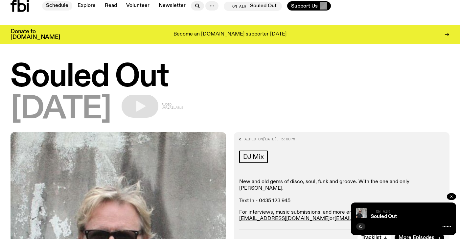
click at [53, 5] on link "Schedule" at bounding box center [57, 5] width 30 height 9
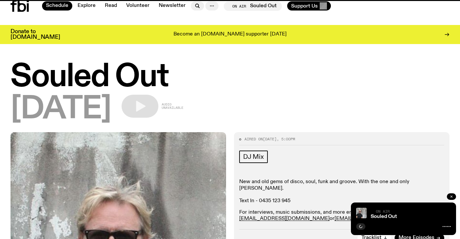
click at [452, 197] on icon "button" at bounding box center [451, 196] width 4 height 4
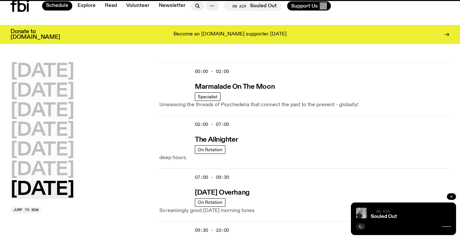
click at [452, 197] on icon "button" at bounding box center [451, 196] width 4 height 4
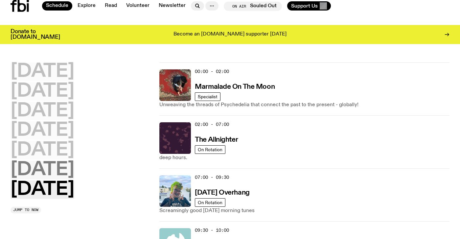
click at [39, 169] on h2 "[DATE]" at bounding box center [43, 170] width 64 height 18
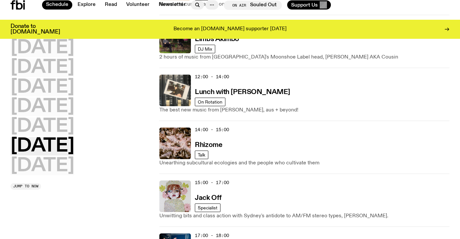
scroll to position [285, 0]
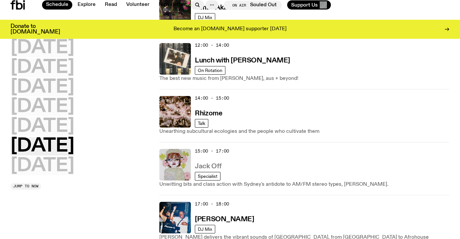
click at [202, 166] on h3 "Jack Off" at bounding box center [208, 166] width 27 height 7
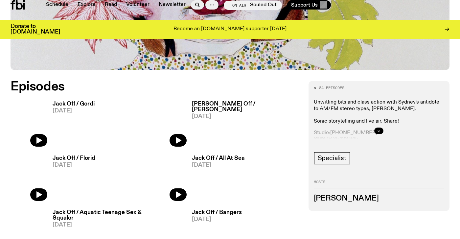
scroll to position [267, 0]
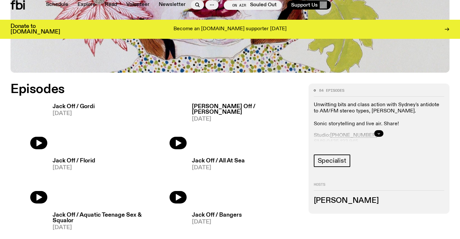
click at [38, 143] on img at bounding box center [29, 124] width 37 height 49
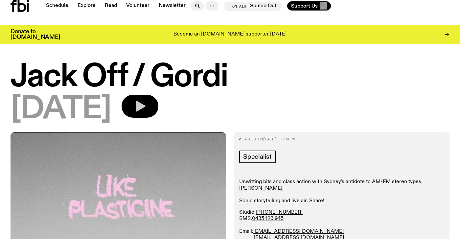
click at [145, 106] on icon "button" at bounding box center [141, 106] width 10 height 11
